Goal: Information Seeking & Learning: Learn about a topic

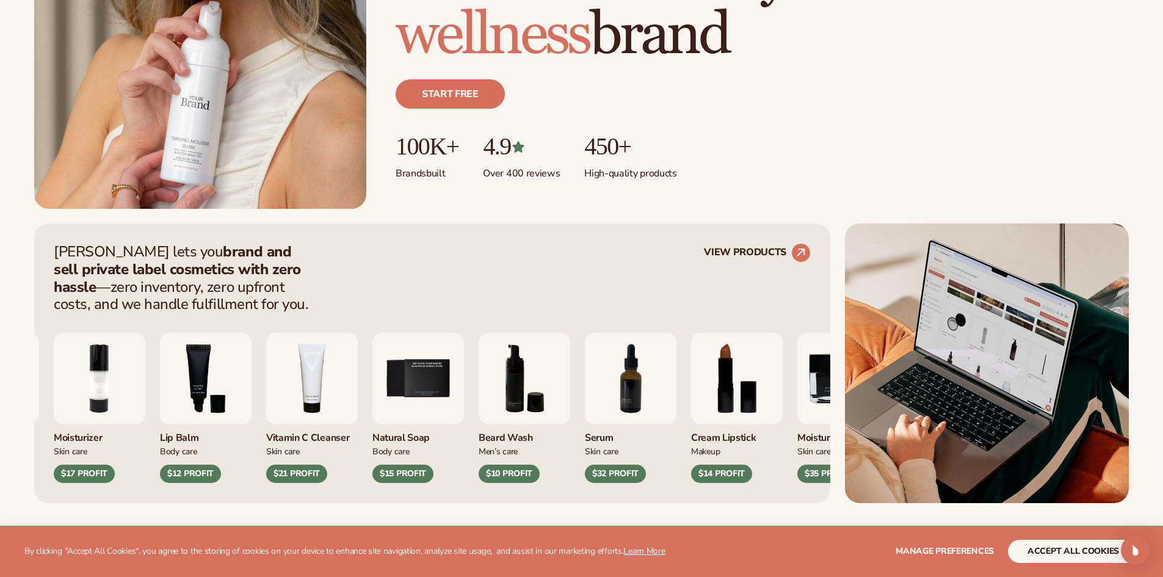
scroll to position [489, 0]
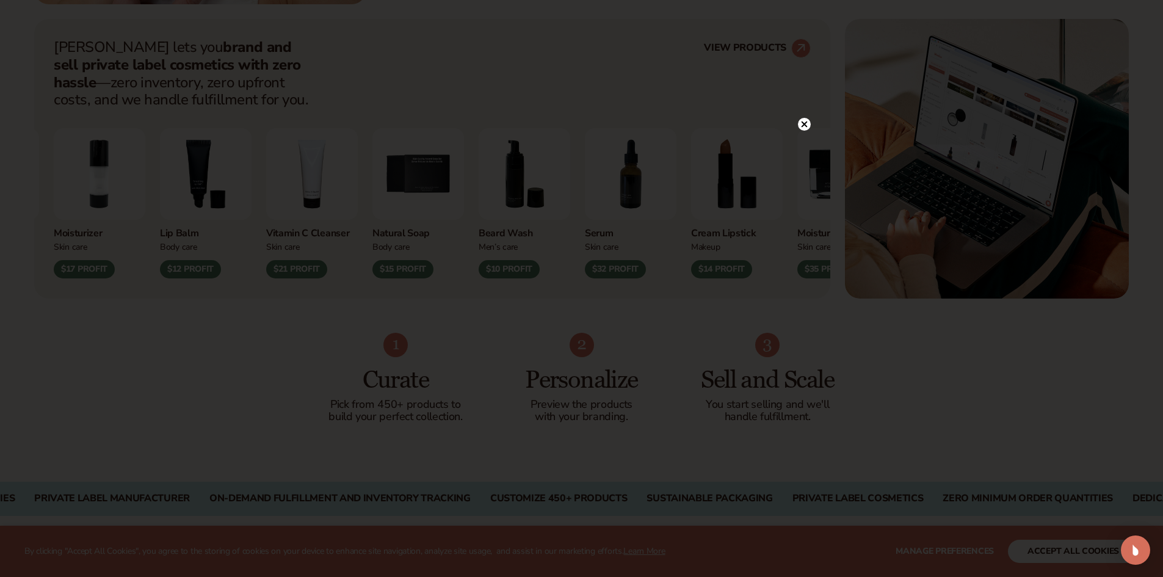
click at [193, 394] on div at bounding box center [581, 288] width 1163 height 577
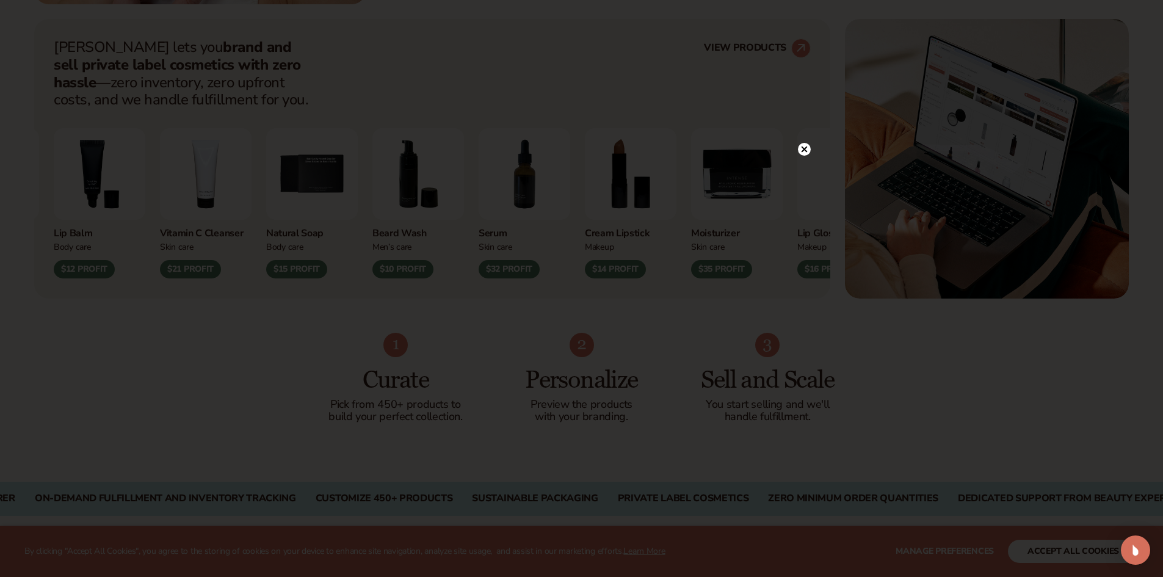
click at [800, 147] on circle at bounding box center [804, 149] width 13 height 13
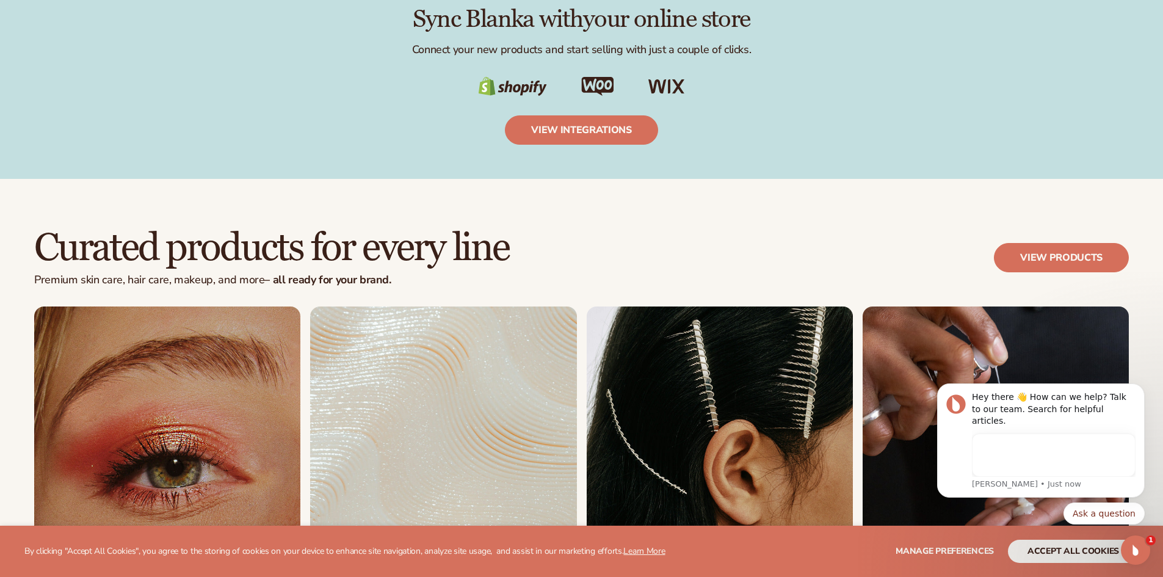
scroll to position [2382, 0]
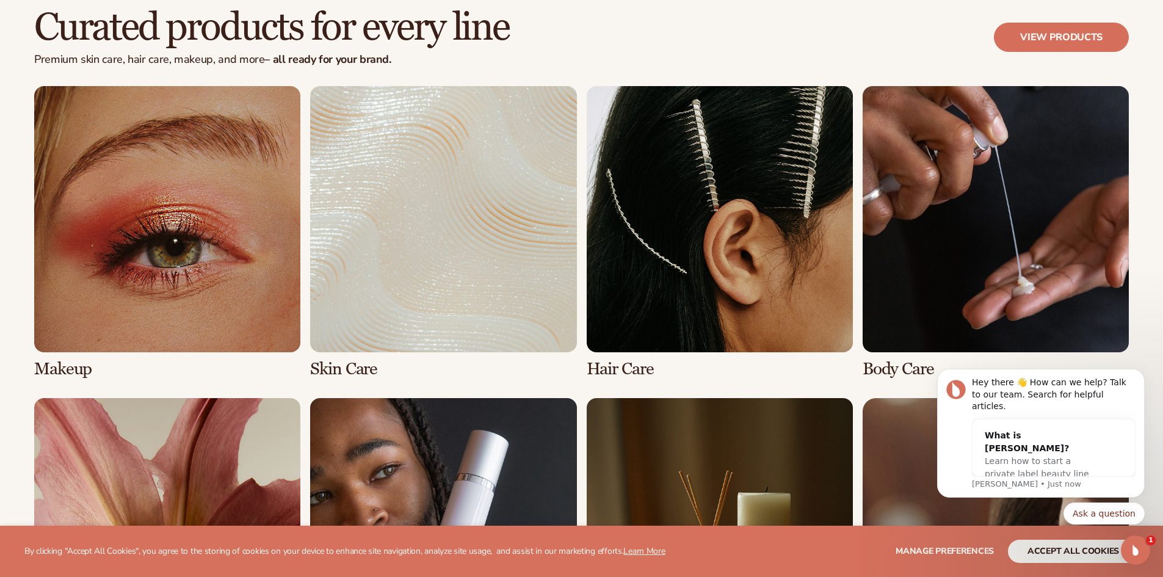
click at [209, 275] on link "1 / 8" at bounding box center [167, 232] width 266 height 293
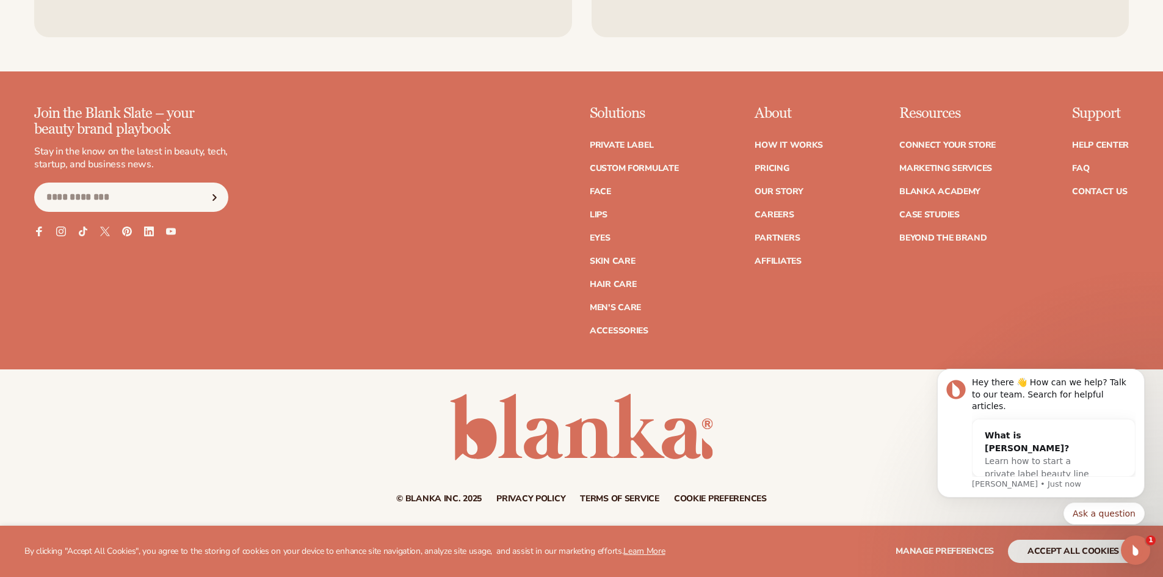
scroll to position [2393, 0]
click at [1100, 187] on link "Contact Us" at bounding box center [1099, 191] width 55 height 9
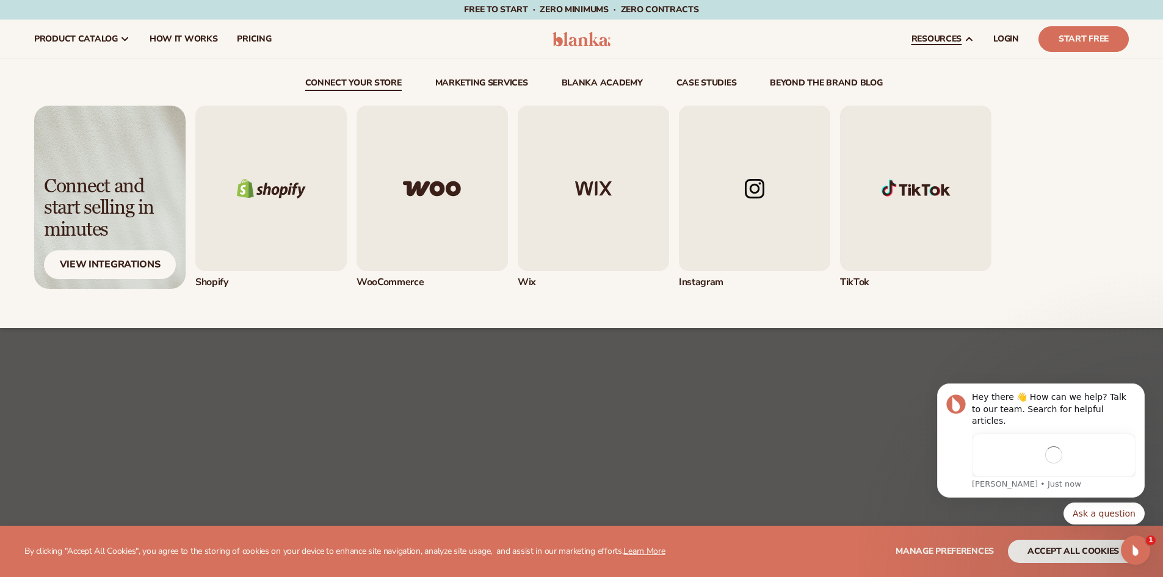
click at [935, 39] on span "resources" at bounding box center [937, 39] width 50 height 10
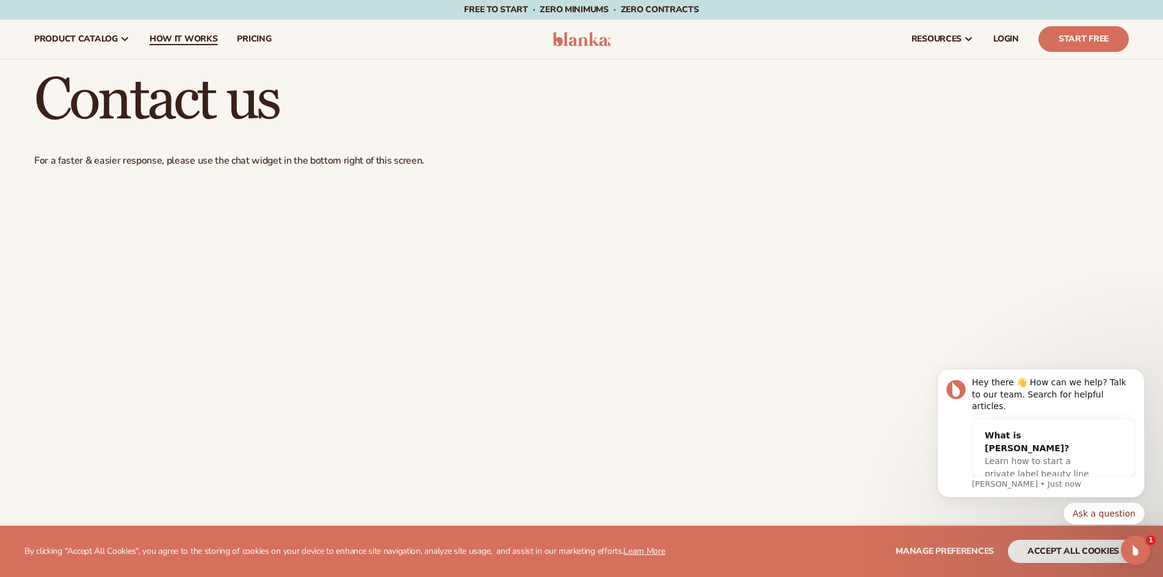
click at [198, 42] on span "How It Works" at bounding box center [184, 39] width 68 height 10
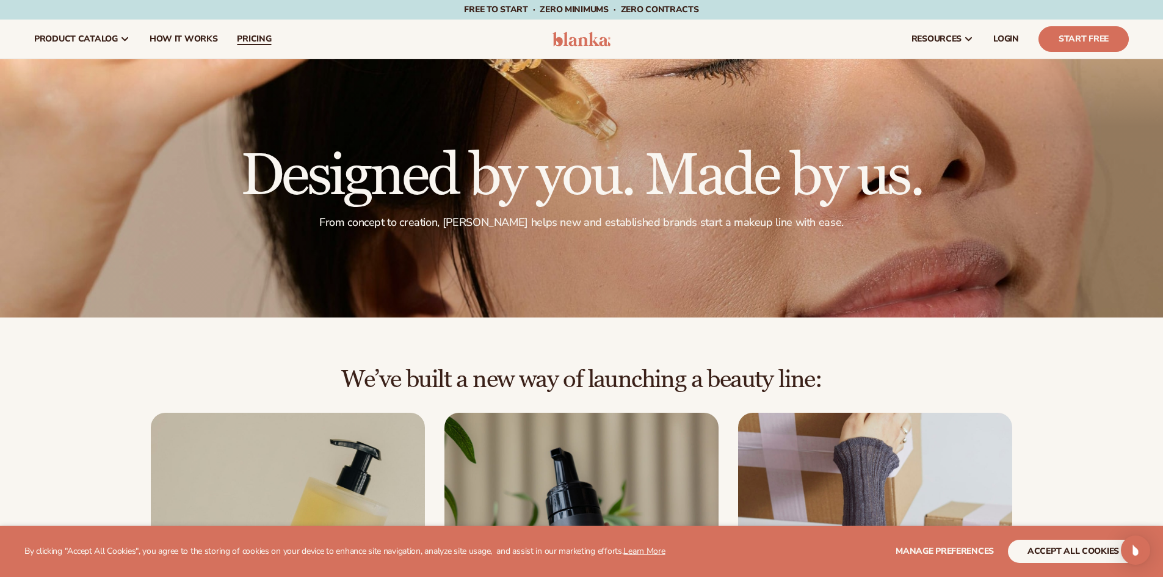
click at [250, 39] on span "pricing" at bounding box center [254, 39] width 34 height 10
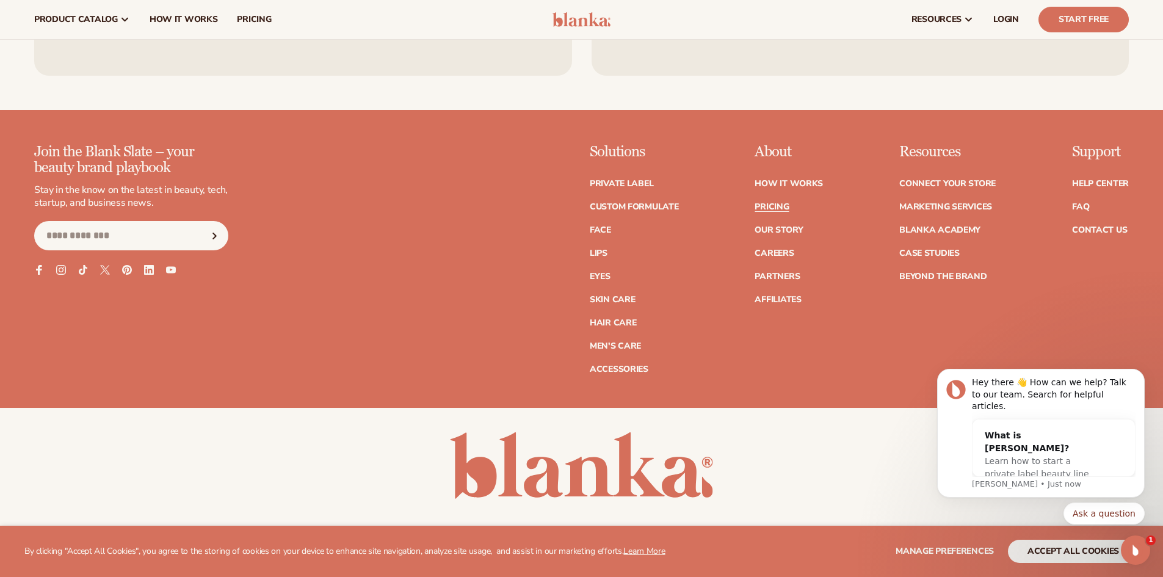
scroll to position [2660, 0]
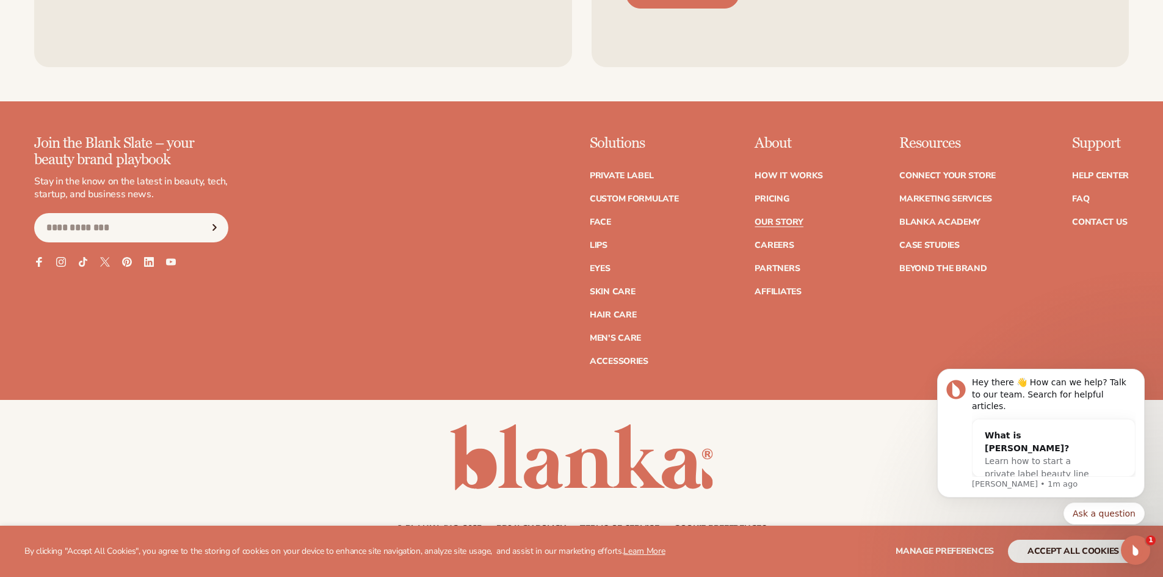
scroll to position [4062, 0]
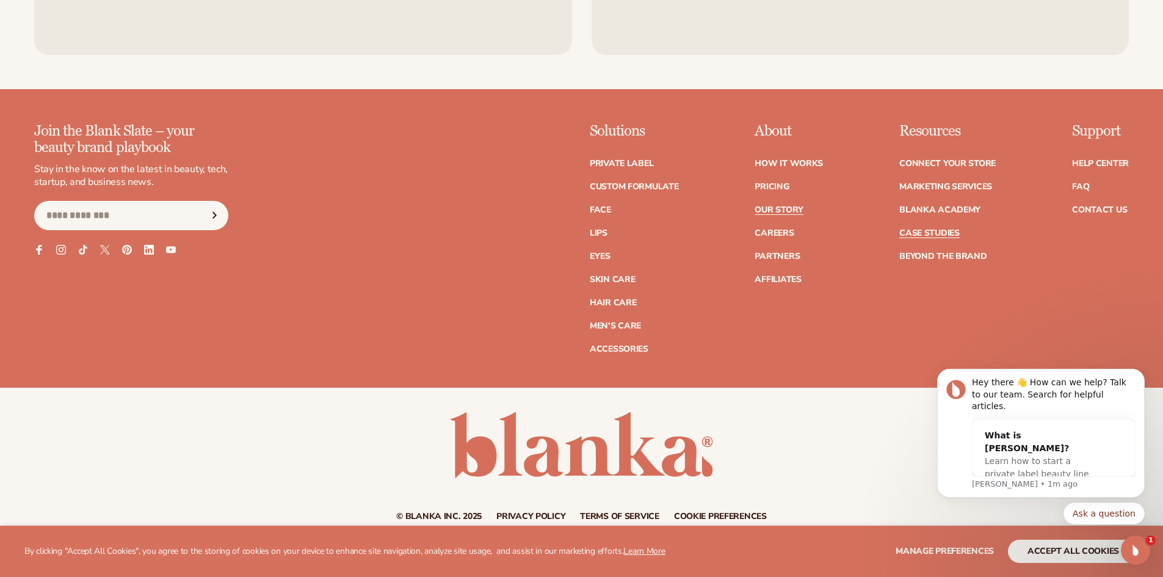
click at [912, 229] on link "Case Studies" at bounding box center [930, 233] width 60 height 9
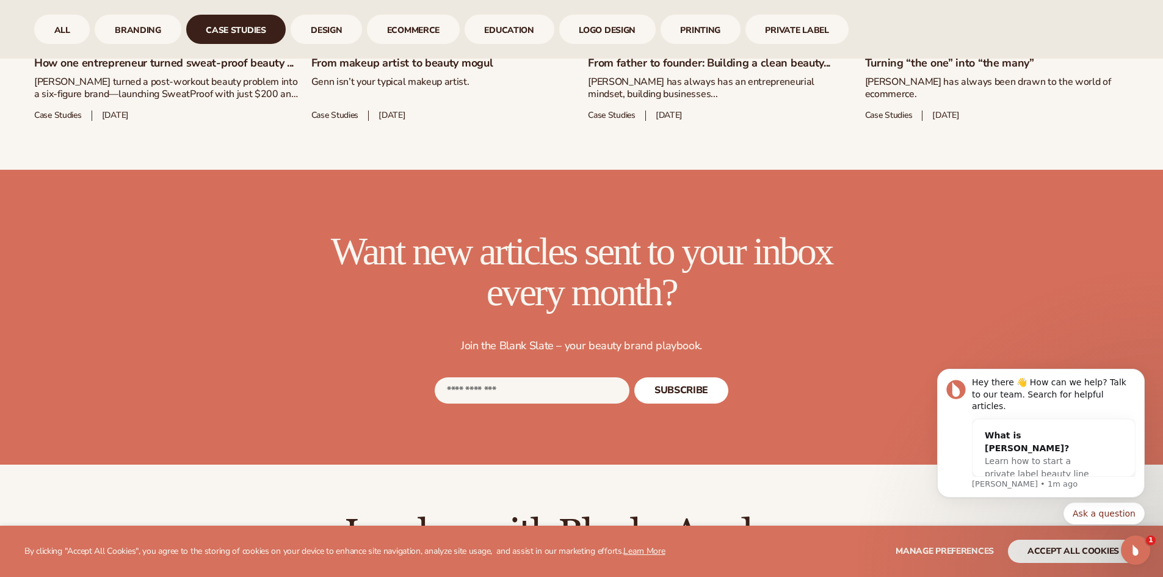
scroll to position [1003, 0]
